Goal: Check status: Check status

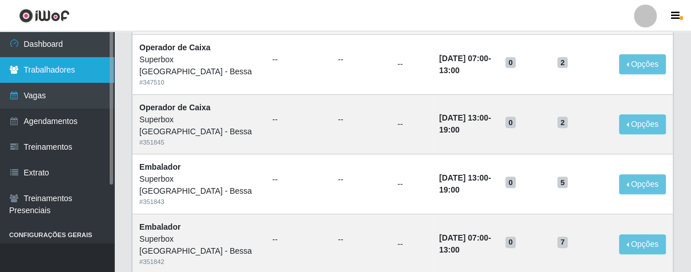
scroll to position [317, 0]
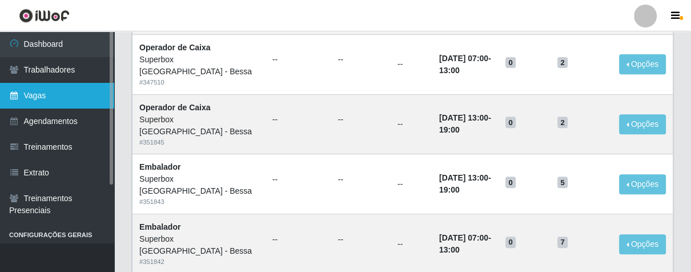
click at [75, 93] on link "Vagas" at bounding box center [57, 96] width 114 height 26
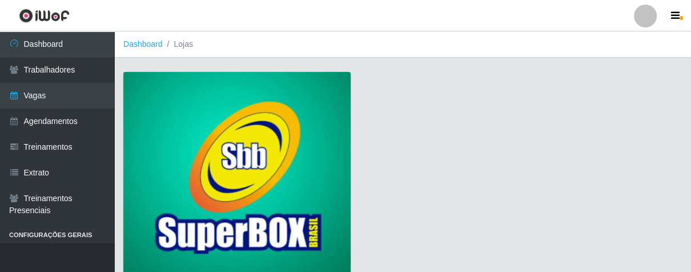
scroll to position [87, 0]
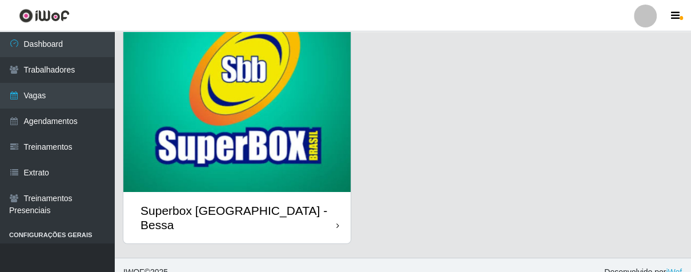
click at [334, 203] on div "Superbox [GEOGRAPHIC_DATA] - Bessa" at bounding box center [236, 217] width 227 height 51
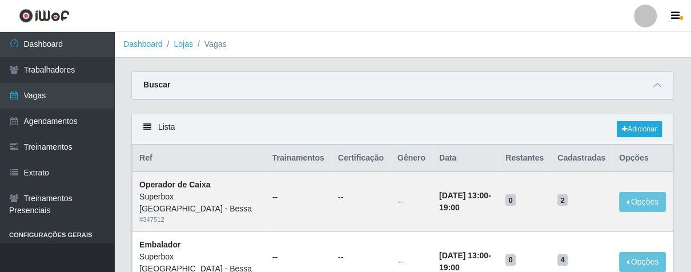
scroll to position [63, 0]
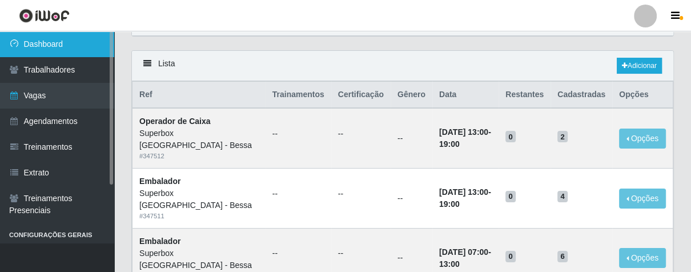
click at [61, 47] on link "Dashboard" at bounding box center [57, 44] width 114 height 26
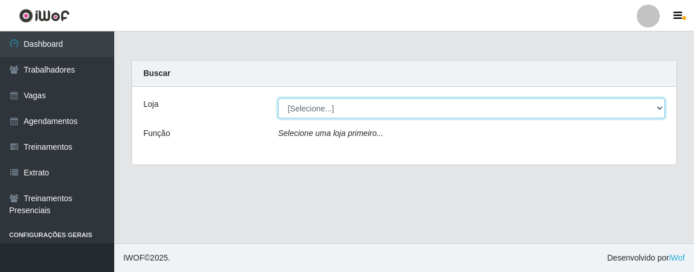
click at [445, 111] on select "[Selecione...] Superbox [GEOGRAPHIC_DATA] - Bessa" at bounding box center [471, 108] width 387 height 20
select select "206"
click at [278, 98] on select "[Selecione...] Superbox [GEOGRAPHIC_DATA] - Bessa" at bounding box center [471, 108] width 387 height 20
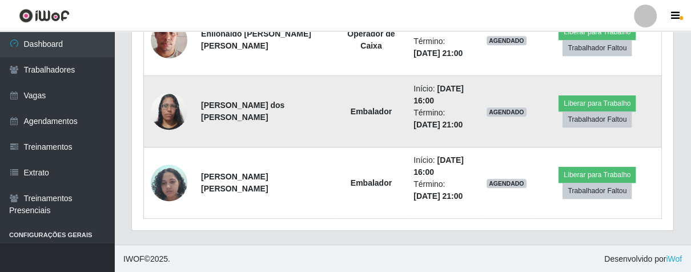
scroll to position [433, 0]
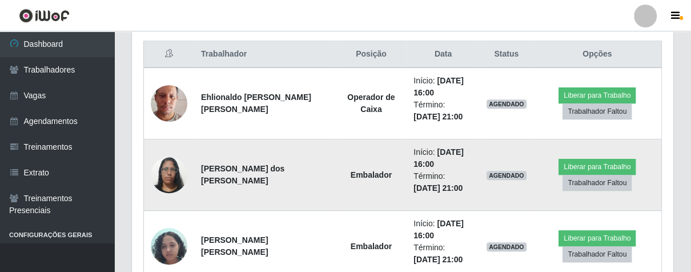
click at [178, 169] on img at bounding box center [169, 174] width 37 height 49
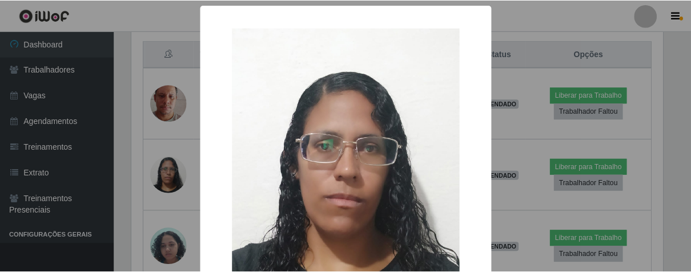
scroll to position [133, 0]
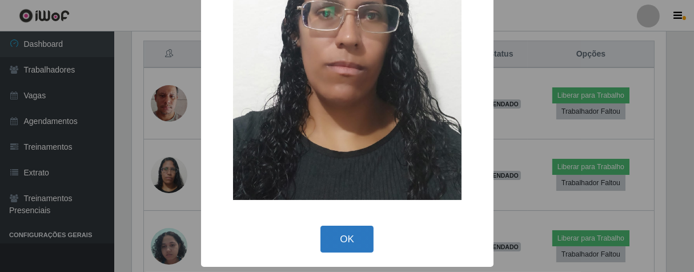
click at [343, 240] on button "OK" at bounding box center [347, 239] width 53 height 27
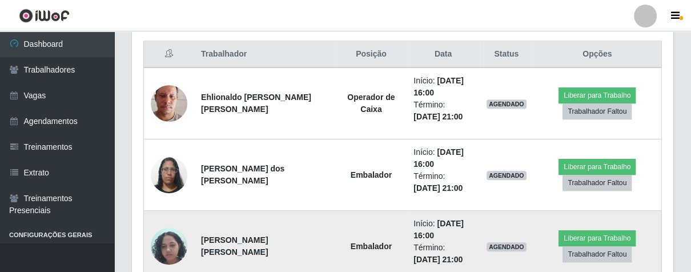
scroll to position [237, 541]
